Goal: Check status: Check status

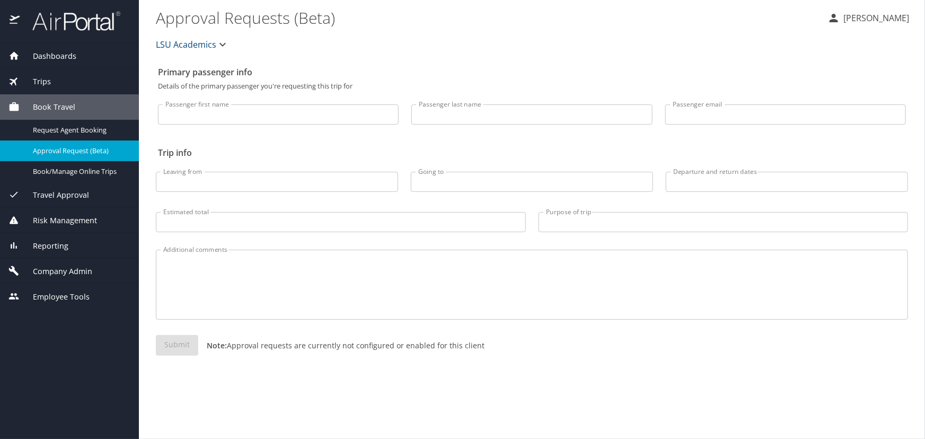
click at [51, 69] on div "Trips" at bounding box center [69, 81] width 139 height 25
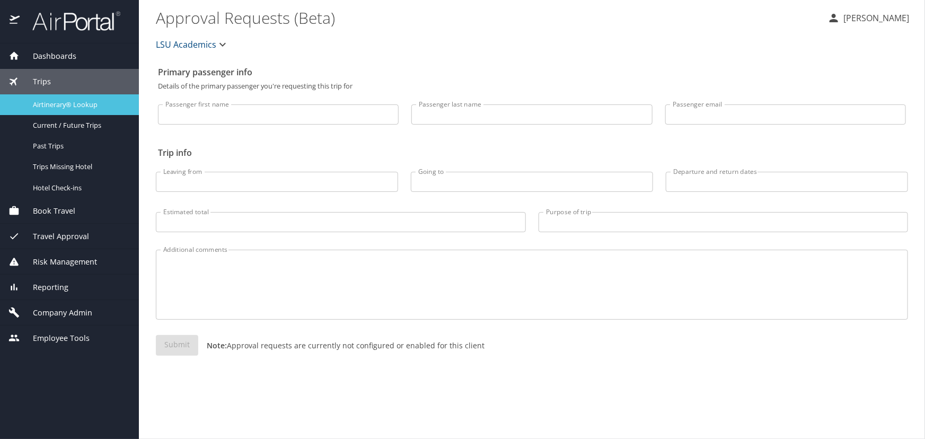
click at [61, 102] on span "Airtinerary® Lookup" at bounding box center [79, 105] width 93 height 10
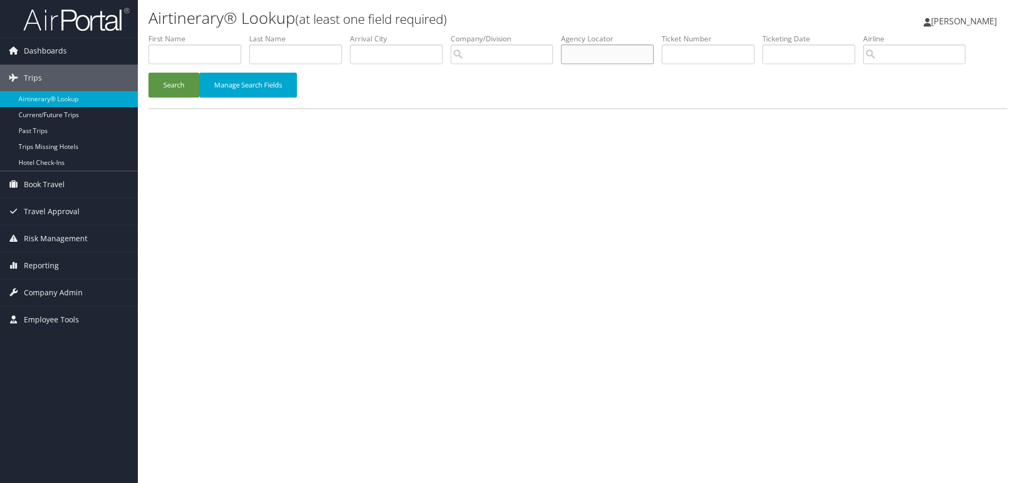
click at [609, 55] on input "text" at bounding box center [607, 55] width 93 height 20
type input "dk2n9v"
click at [148, 73] on button "Search" at bounding box center [173, 85] width 51 height 25
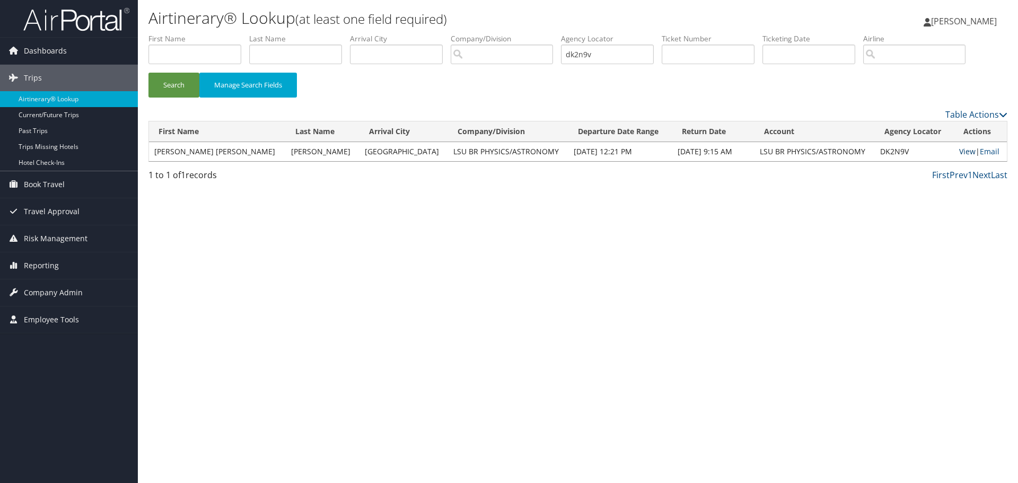
click at [959, 150] on link "View" at bounding box center [967, 151] width 16 height 10
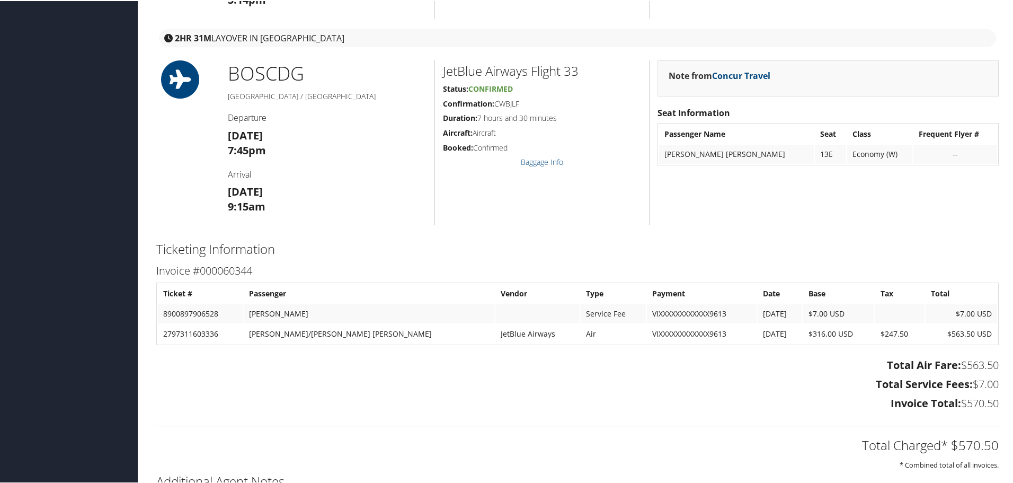
scroll to position [553, 0]
